Goal: Ask a question

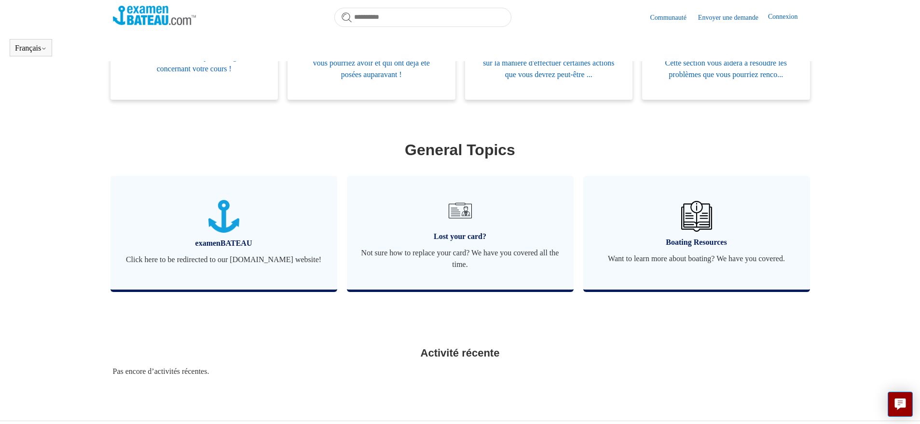
scroll to position [227, 0]
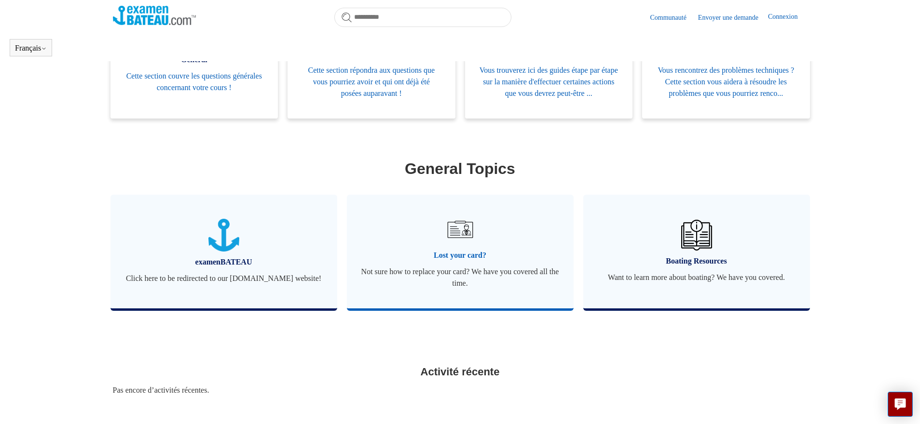
click at [461, 240] on img at bounding box center [460, 230] width 34 height 34
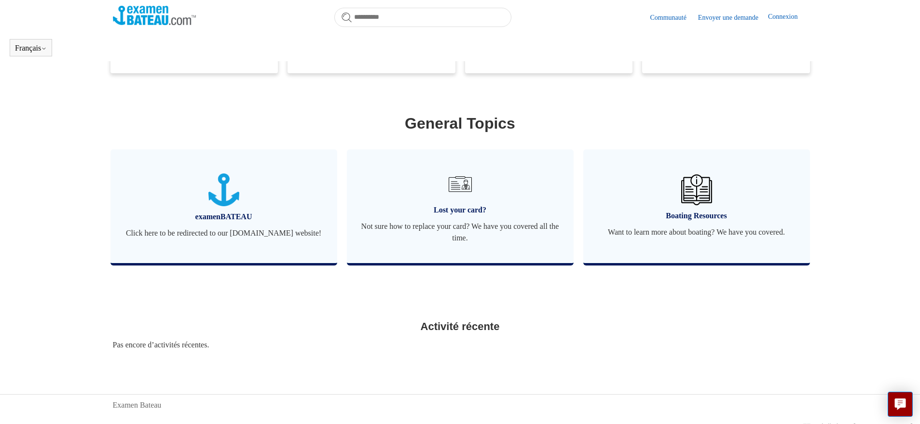
scroll to position [285, 0]
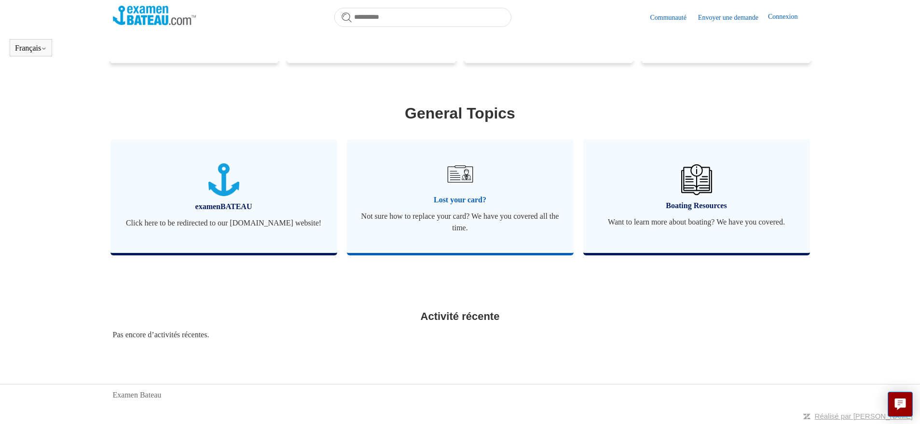
click at [462, 174] on img at bounding box center [460, 174] width 34 height 34
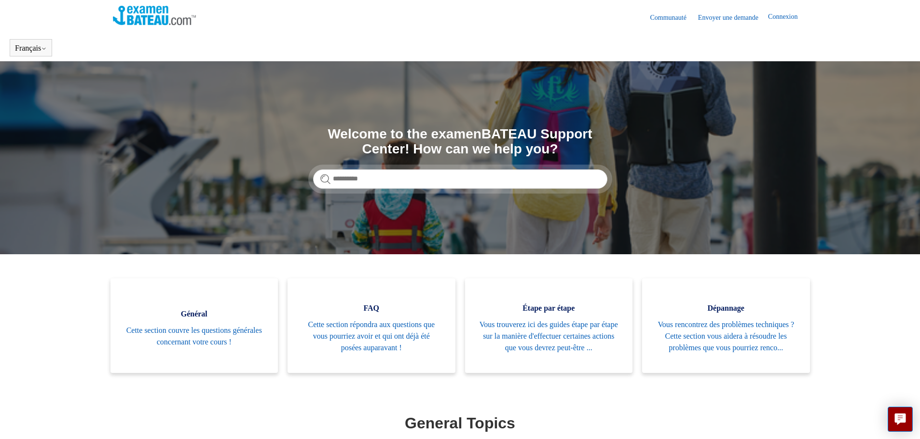
click at [899, 398] on main "Examen Bateau Recherche Welcome to the examenBATEAU Support Center! How can we …" at bounding box center [460, 363] width 920 height 604
click at [893, 418] on button "Live chat" at bounding box center [899, 419] width 25 height 25
